Goal: Task Accomplishment & Management: Manage account settings

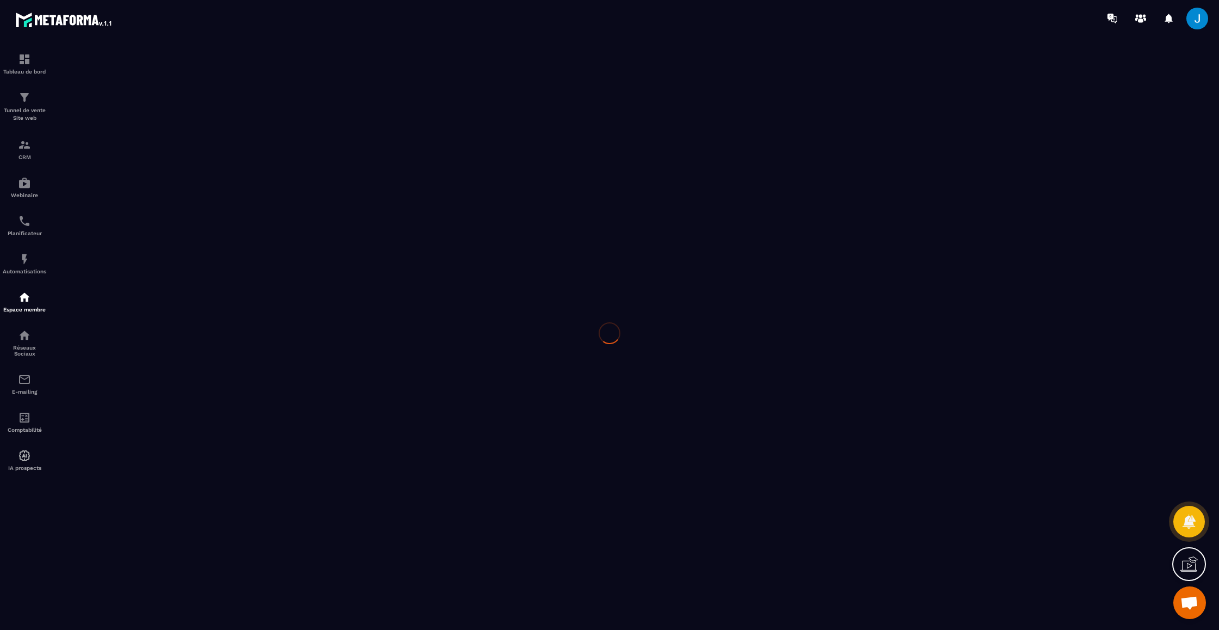
scroll to position [271, 0]
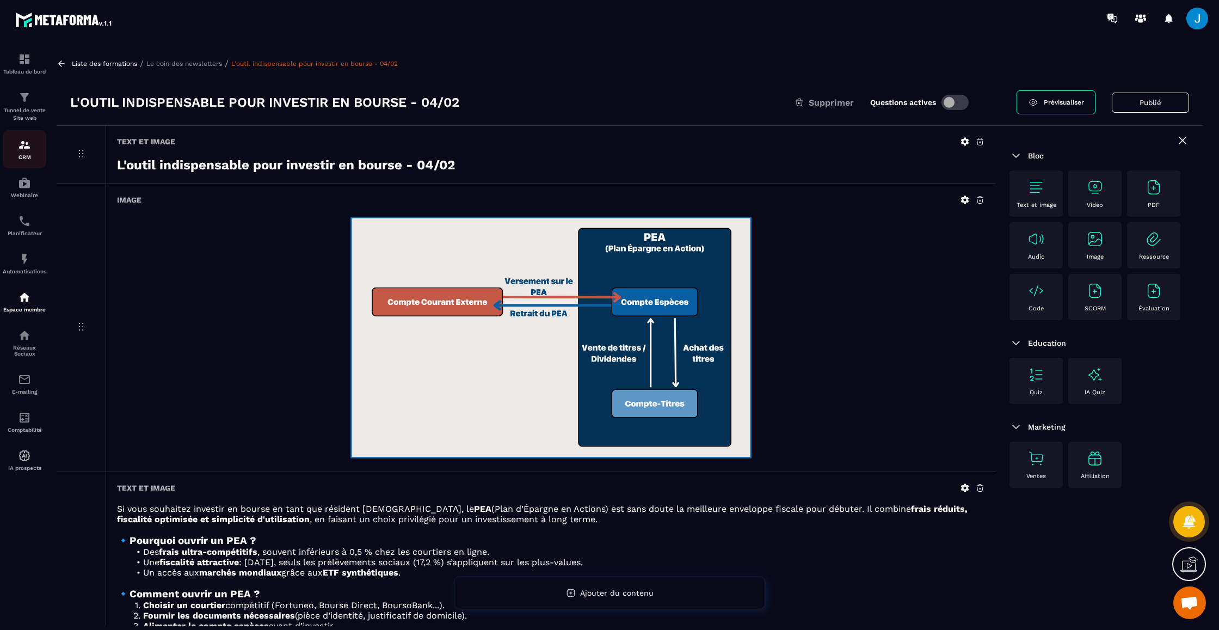
click at [33, 144] on div "CRM" at bounding box center [25, 149] width 44 height 22
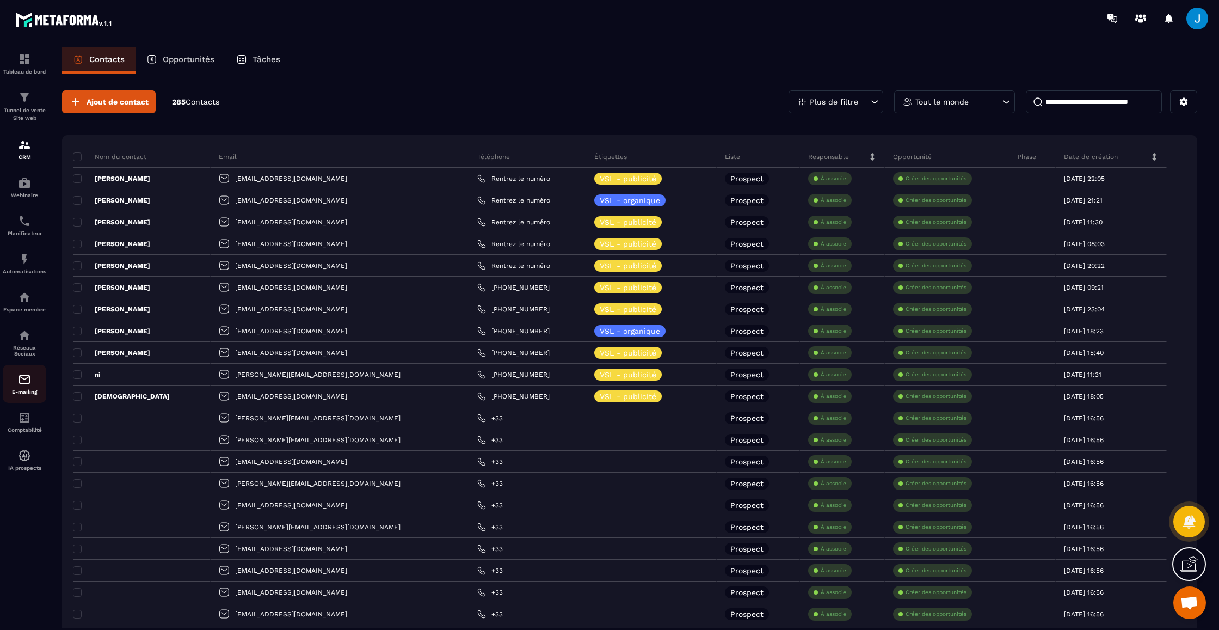
click at [22, 377] on img at bounding box center [24, 379] width 13 height 13
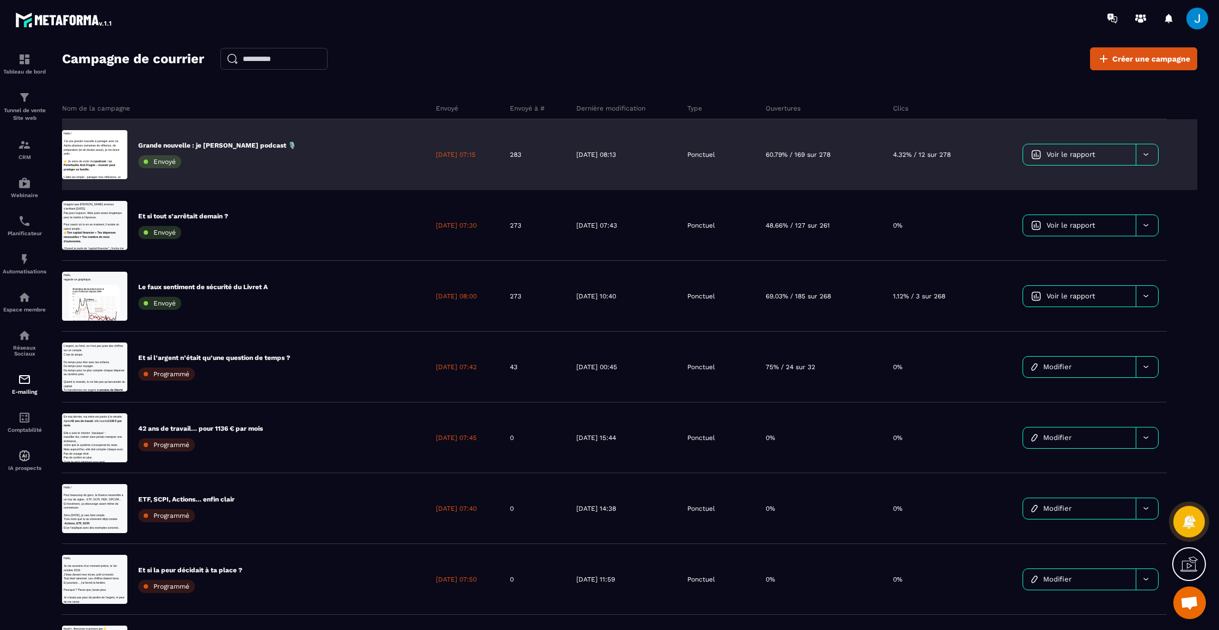
click at [1054, 153] on span "Voir le rapport" at bounding box center [1070, 154] width 48 height 8
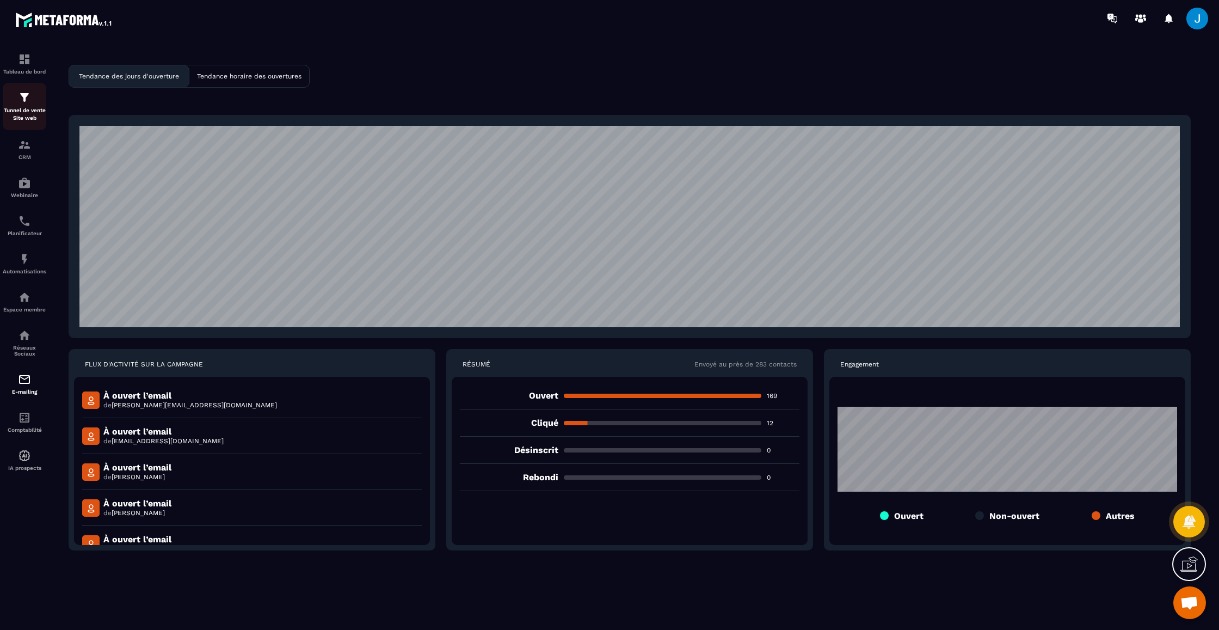
click at [30, 101] on img at bounding box center [24, 97] width 13 height 13
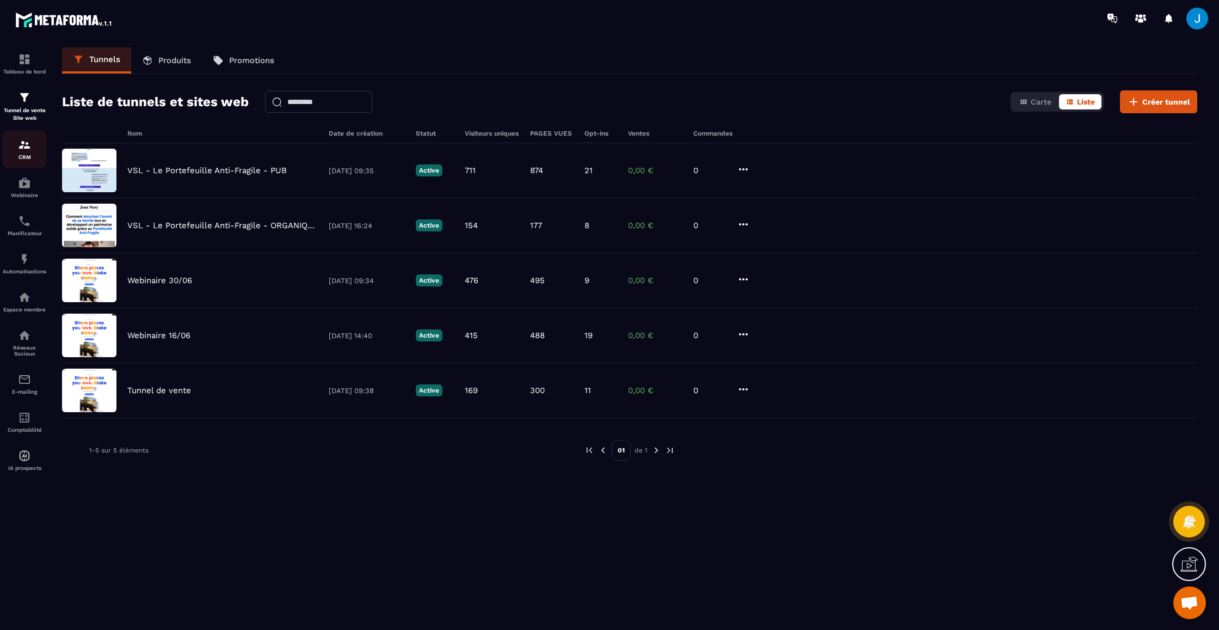
click at [20, 146] on img at bounding box center [24, 144] width 13 height 13
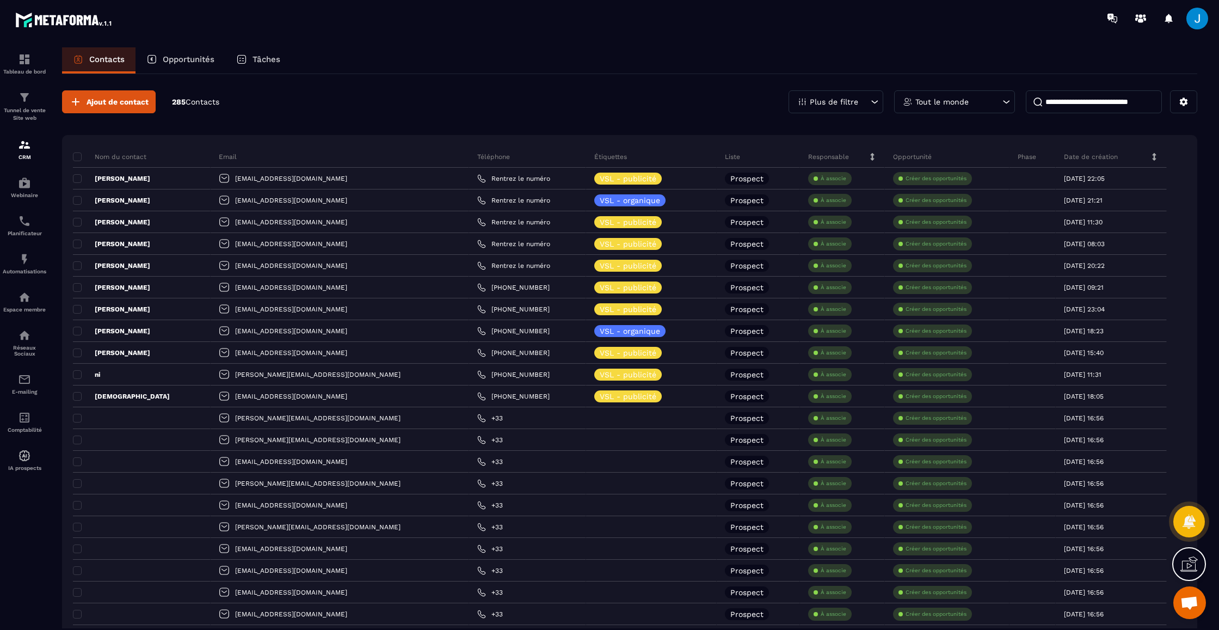
click at [1188, 17] on span at bounding box center [1197, 19] width 22 height 22
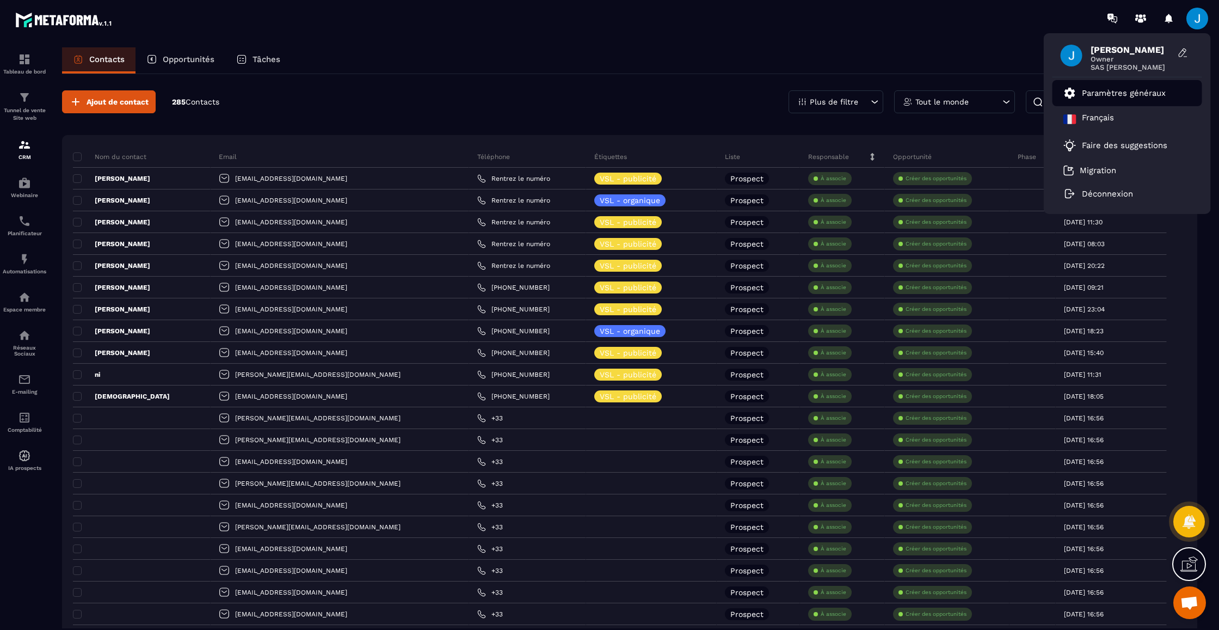
click at [1135, 89] on p "Paramètres généraux" at bounding box center [1124, 93] width 84 height 10
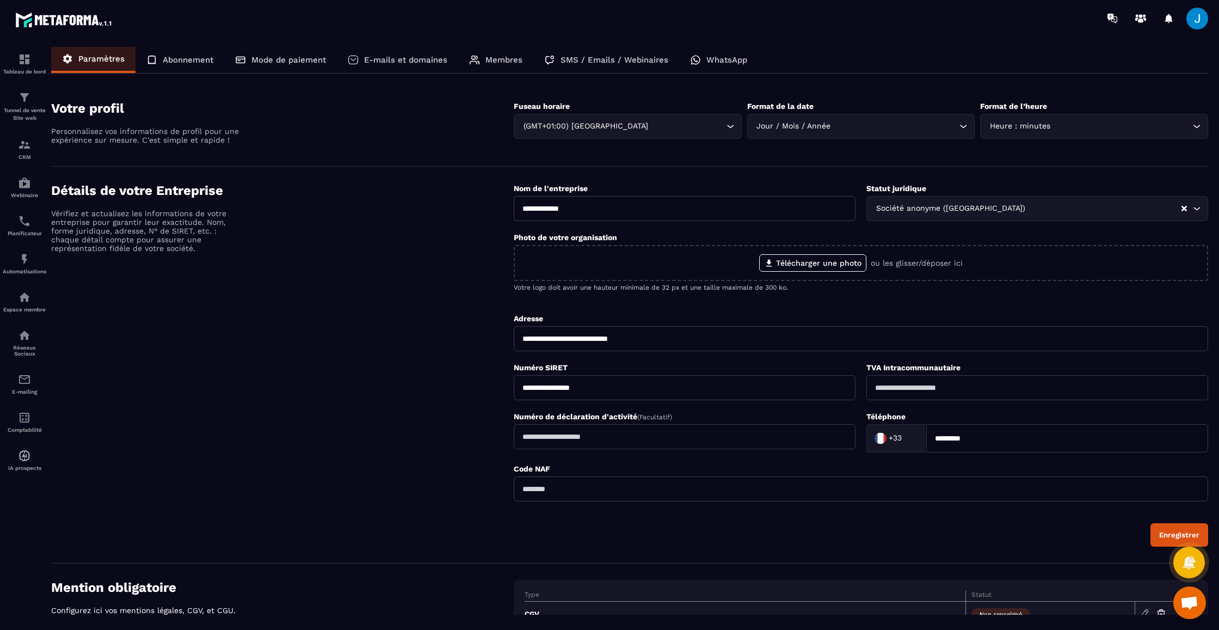
click at [621, 62] on p "SMS / Emails / Webinaires" at bounding box center [614, 60] width 108 height 10
